Goal: Task Accomplishment & Management: Complete application form

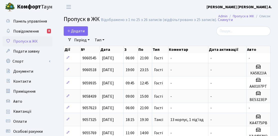
select select "25"
click at [71, 30] on span "Додати" at bounding box center [76, 31] width 18 height 6
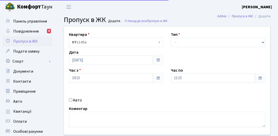
click at [189, 36] on div "Тип - Доставка Таксі Гості Сервіс" at bounding box center [218, 40] width 102 height 16
drag, startPoint x: 187, startPoint y: 42, endPoint x: 184, endPoint y: 46, distance: 4.9
click at [187, 42] on select "- Доставка Таксі Гості Сервіс" at bounding box center [218, 43] width 95 height 10
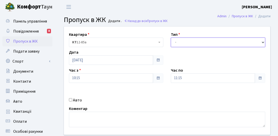
select select "3"
click at [171, 38] on select "- Доставка Таксі Гості Сервіс" at bounding box center [218, 43] width 95 height 10
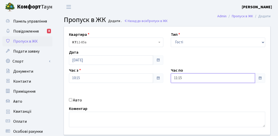
click at [200, 79] on input "11:15" at bounding box center [213, 78] width 84 height 10
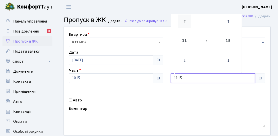
click at [186, 24] on icon at bounding box center [185, 22] width 14 height 14
type input "14:15"
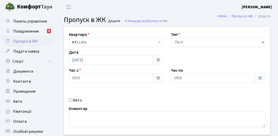
click at [78, 100] on label "Авто" at bounding box center [77, 100] width 9 height 6
click at [72, 100] on input "Авто" at bounding box center [70, 99] width 3 height 3
checkbox input "true"
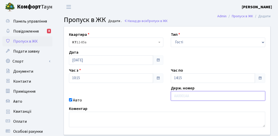
paste input "ка5987ее"
click at [178, 95] on input "ка5987ее" at bounding box center [218, 96] width 95 height 10
click at [207, 96] on input "KA5987ее" at bounding box center [218, 96] width 95 height 10
type input "KA5987EE"
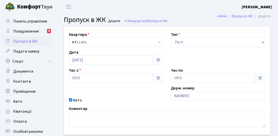
click at [130, 89] on div "Квартира <b>КТ</b>&nbsp;&nbsp;&nbsp;&nbsp;12-85а КТ 12-85а Тип - Доставка Таксі…" at bounding box center [167, 81] width 214 height 108
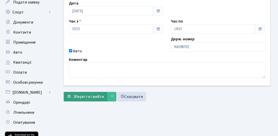
scroll to position [50, 0]
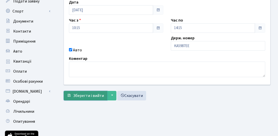
click at [95, 98] on button "Зберегти і вийти" at bounding box center [86, 96] width 44 height 10
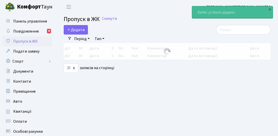
select select "25"
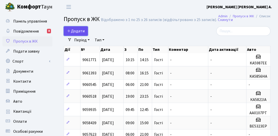
click at [76, 27] on link "Додати" at bounding box center [76, 31] width 24 height 10
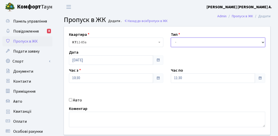
click at [215, 43] on select "- Доставка Таксі Гості Сервіс" at bounding box center [218, 43] width 95 height 10
select select "3"
click at [171, 38] on select "- Доставка Таксі Гості Сервіс" at bounding box center [218, 43] width 95 height 10
click at [77, 100] on label "Авто" at bounding box center [77, 100] width 9 height 6
click at [72, 100] on input "Авто" at bounding box center [70, 99] width 3 height 3
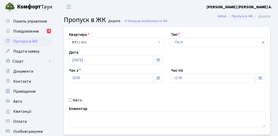
checkbox input "true"
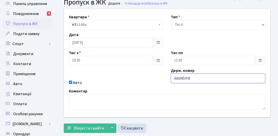
scroll to position [25, 0]
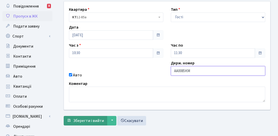
type input "AA0085KM"
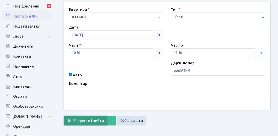
click at [89, 116] on button "Зберегти і вийти" at bounding box center [86, 121] width 44 height 10
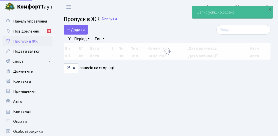
select select "25"
